Goal: Information Seeking & Learning: Learn about a topic

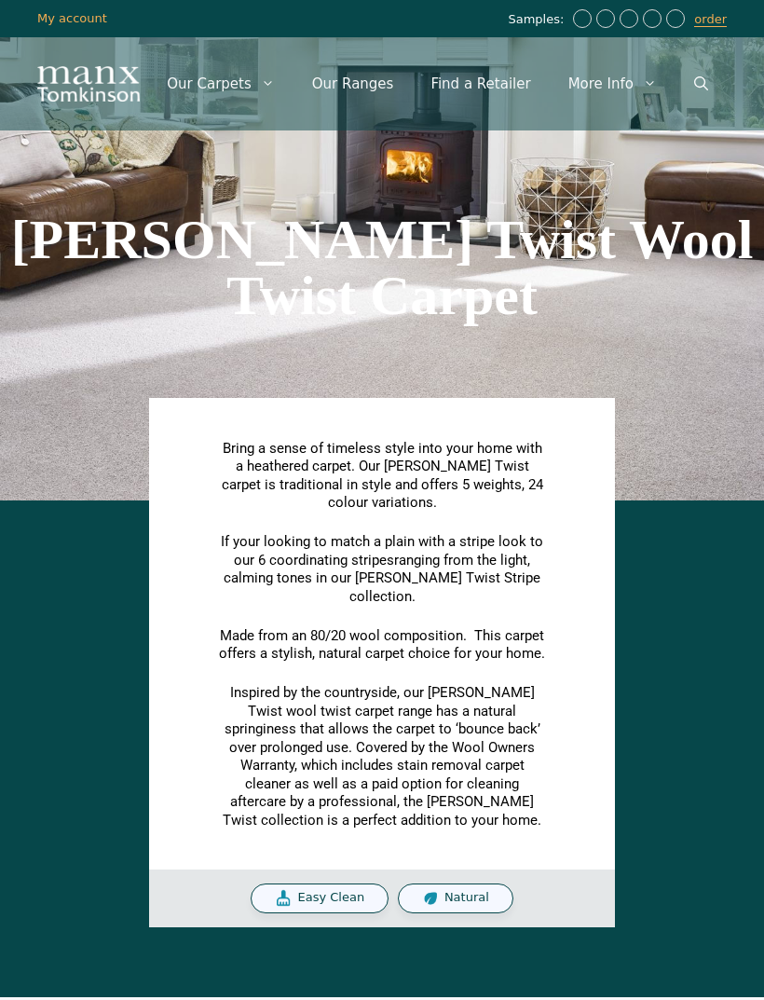
click at [90, 626] on div "Bring a sense of timeless style into your home with a heathered carpet. Our [PE…" at bounding box center [382, 719] width 746 height 418
click at [348, 90] on link "Our Ranges" at bounding box center [353, 84] width 119 height 56
click at [367, 81] on link "Our Ranges" at bounding box center [353, 84] width 119 height 56
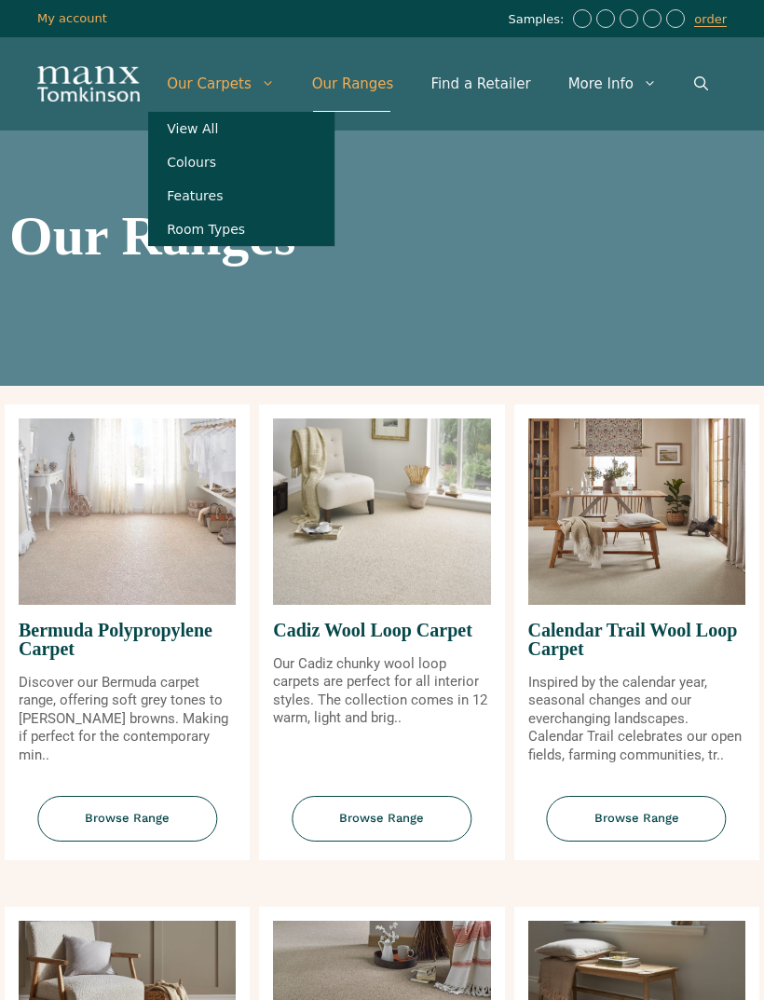
click at [191, 134] on link "View All" at bounding box center [241, 129] width 186 height 34
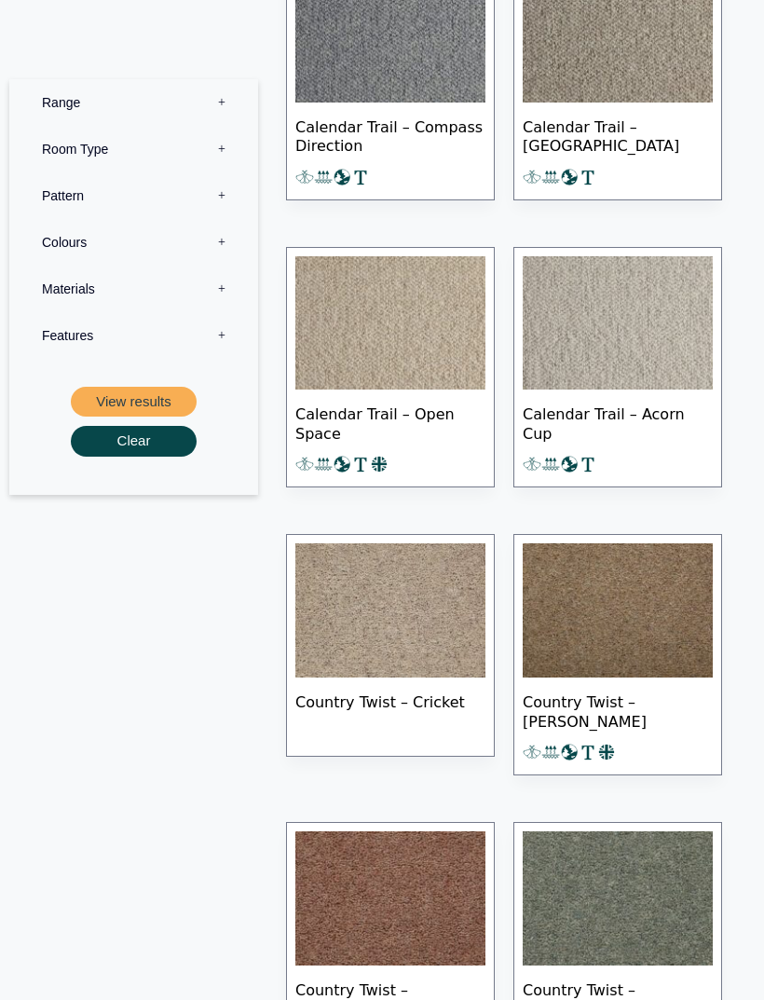
scroll to position [2578, 0]
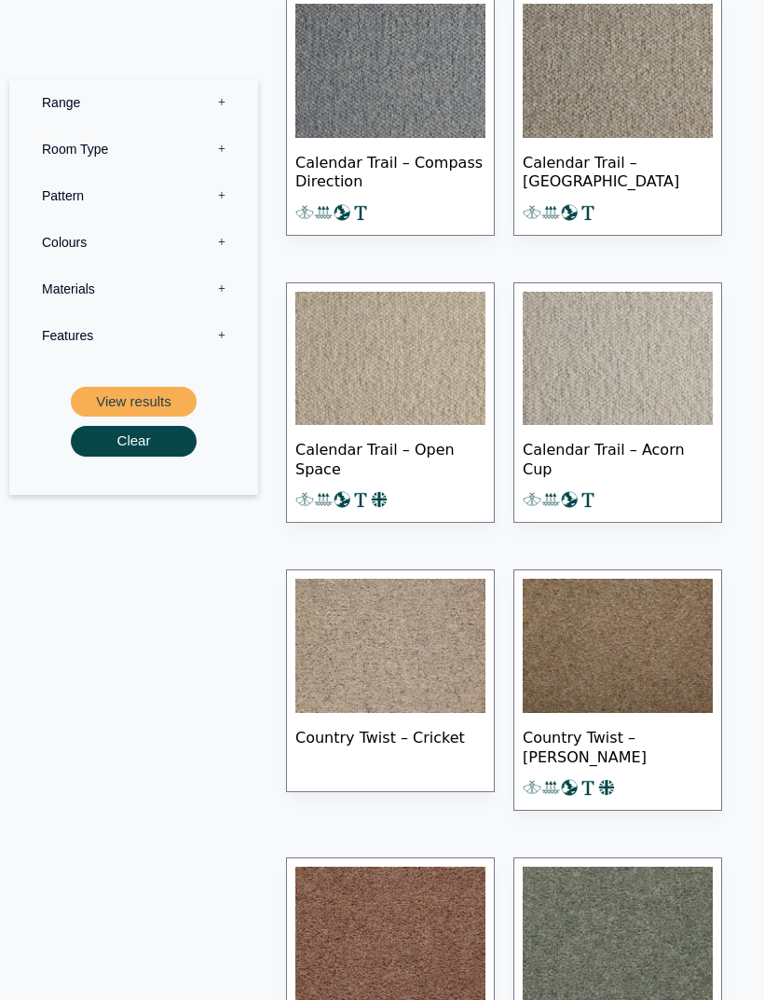
click at [55, 107] on label "Range 0" at bounding box center [133, 102] width 221 height 47
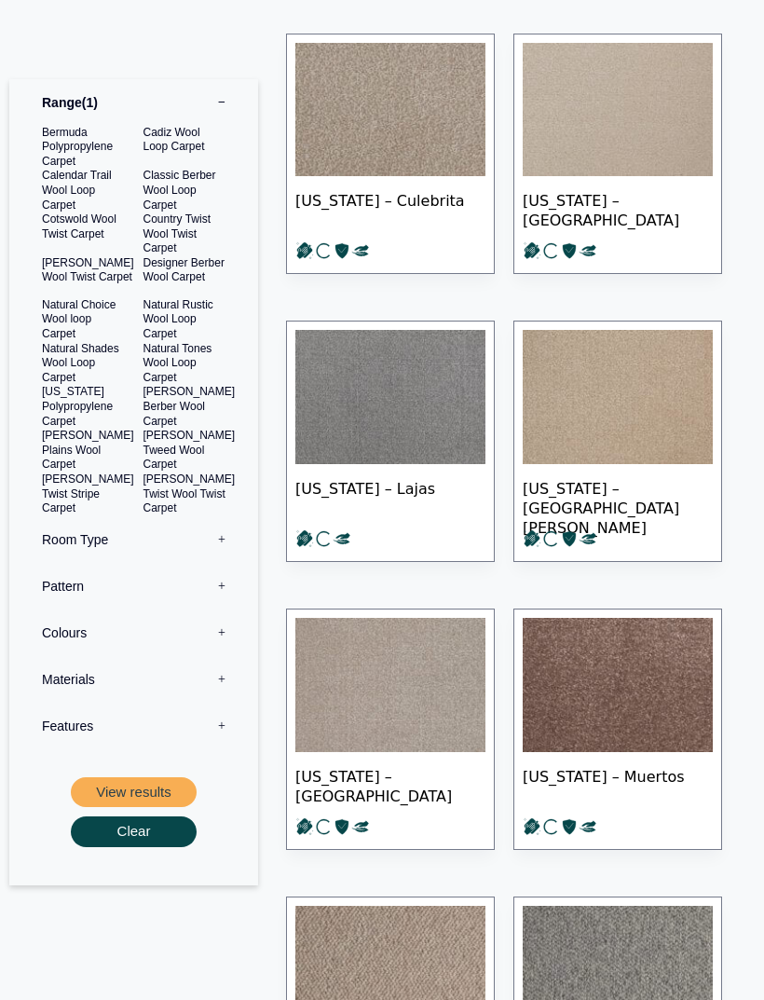
click at [66, 626] on label "Colours 0" at bounding box center [133, 633] width 221 height 47
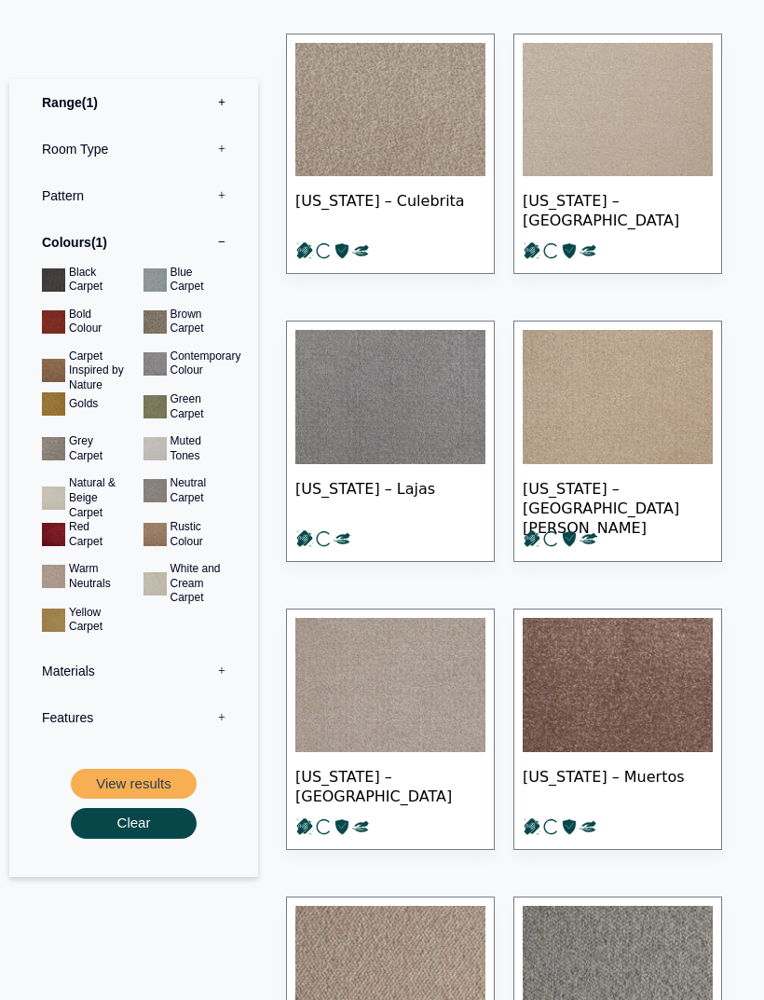
click at [473, 999] on img at bounding box center [391, 973] width 190 height 134
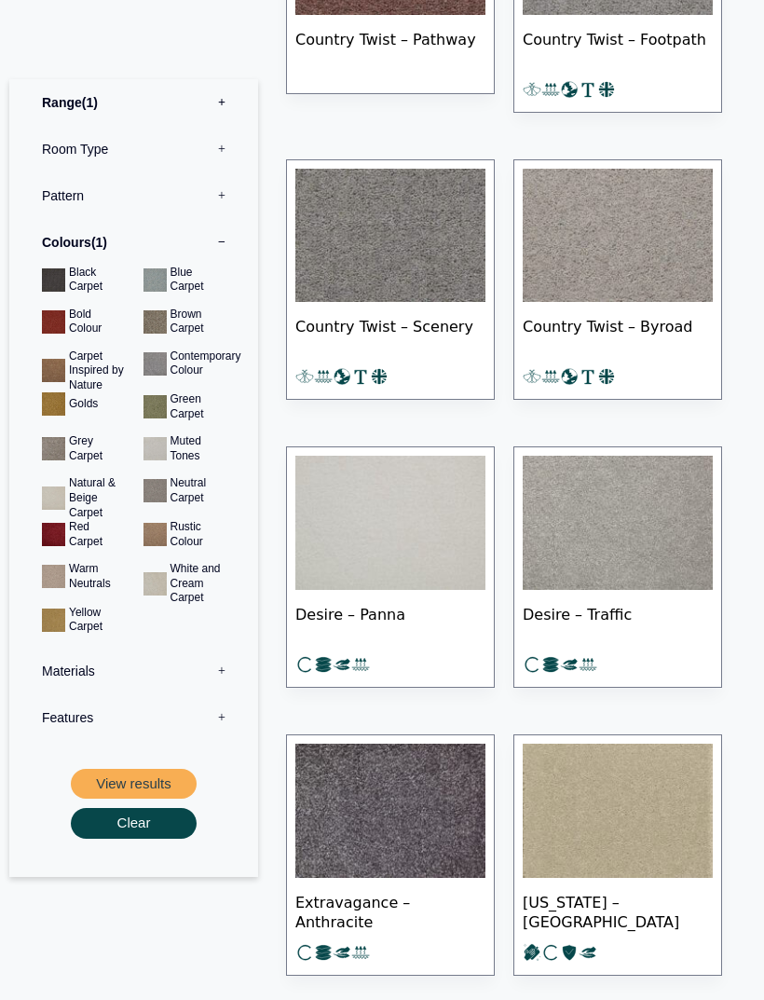
scroll to position [4141, 0]
